Goal: Navigation & Orientation: Find specific page/section

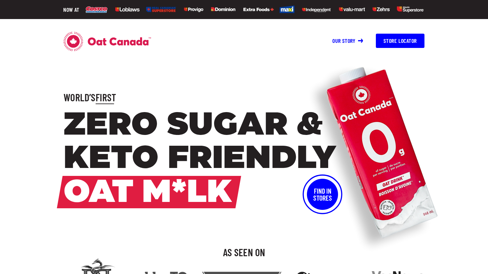
click at [97, 10] on img at bounding box center [255, 9] width 339 height 12
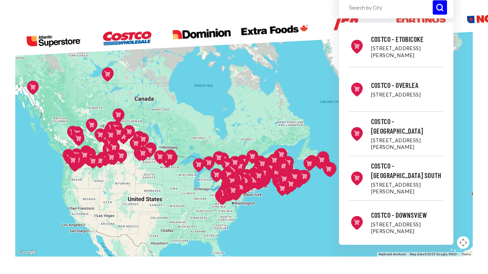
scroll to position [121, 0]
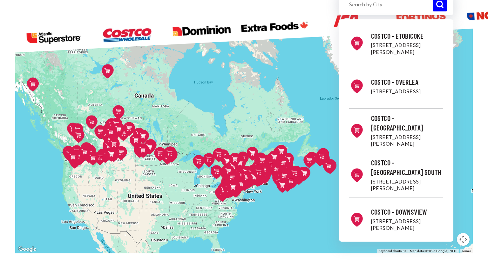
click at [380, 24] on img at bounding box center [417, 18] width 75 height 29
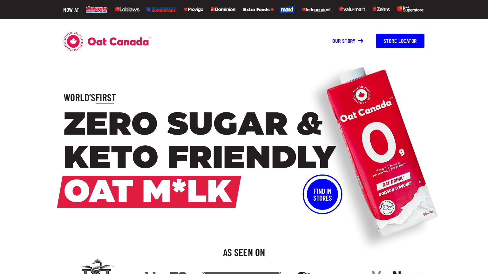
click at [358, 40] on link "Our story" at bounding box center [347, 40] width 31 height 7
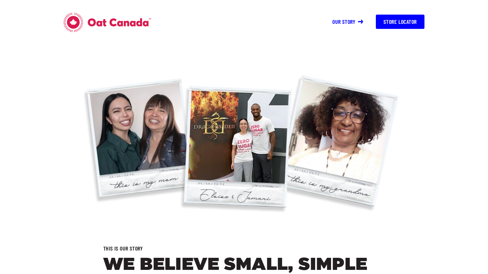
click at [409, 20] on button "Store Locator" at bounding box center [400, 22] width 49 height 14
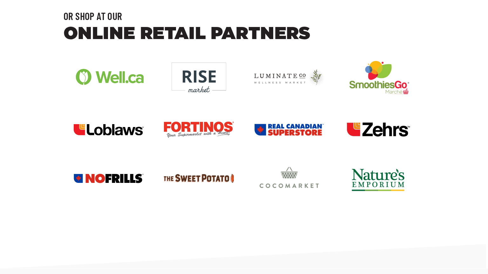
scroll to position [431, 0]
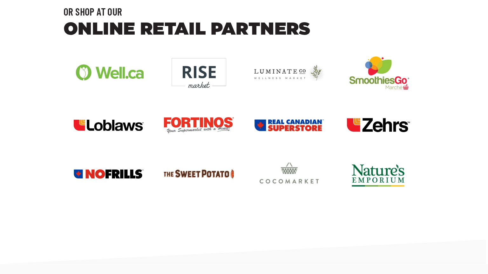
click at [197, 121] on img at bounding box center [199, 125] width 70 height 16
